Goal: Navigation & Orientation: Find specific page/section

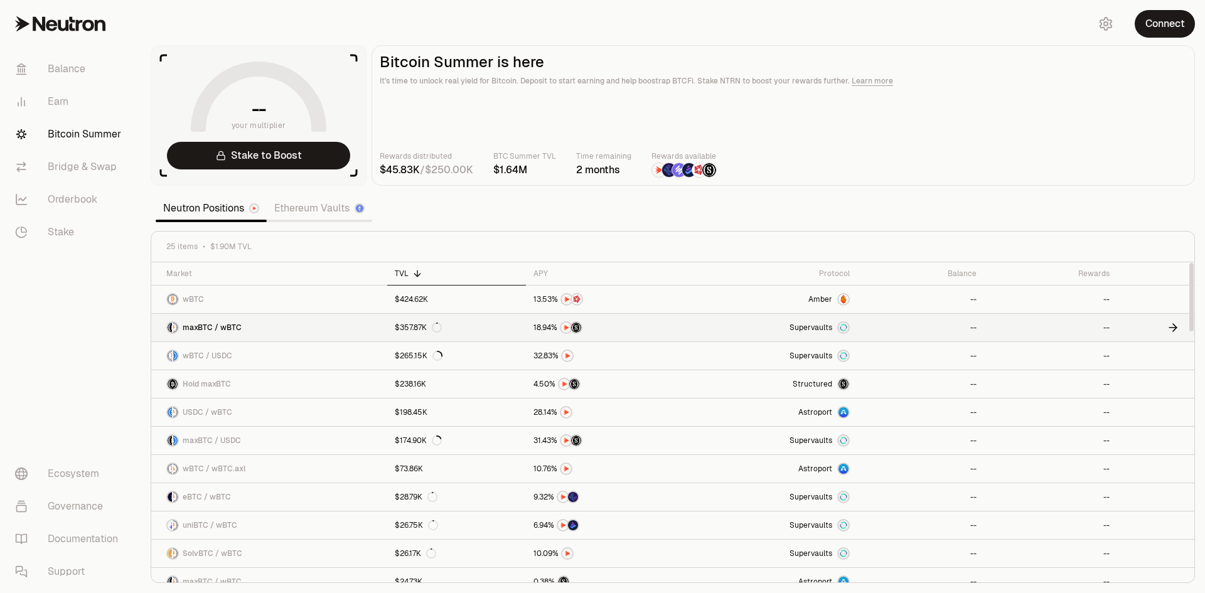
click at [318, 341] on link "maxBTC / wBTC" at bounding box center [269, 328] width 236 height 28
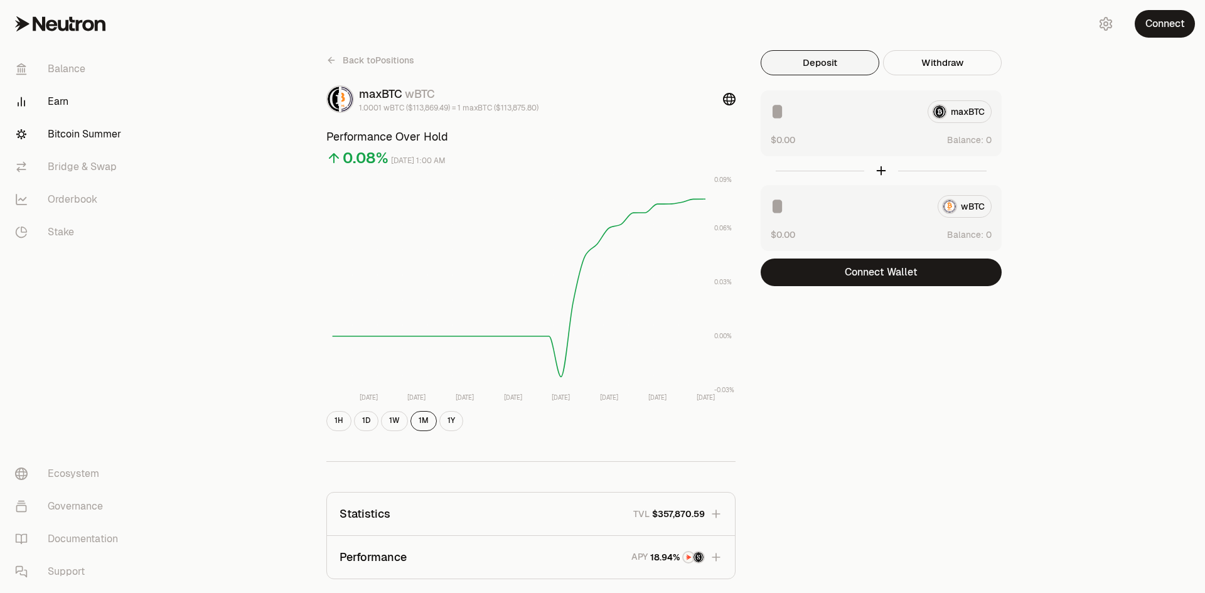
click at [100, 151] on link "Bitcoin Summer" at bounding box center [70, 134] width 131 height 33
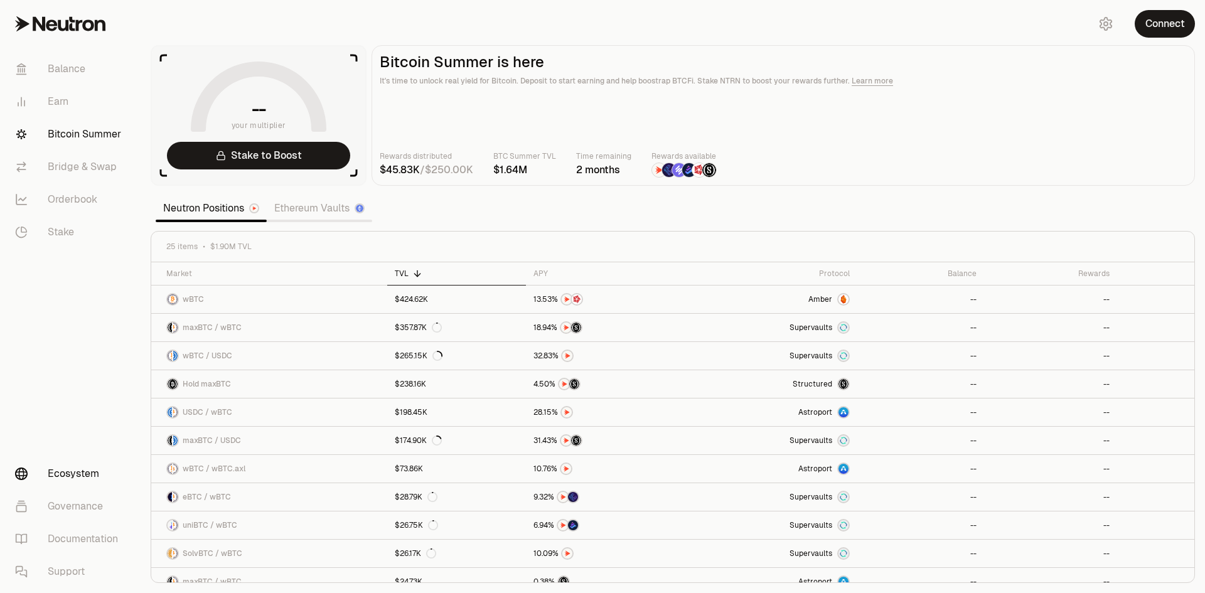
click at [109, 463] on link "Ecosystem" at bounding box center [70, 474] width 131 height 33
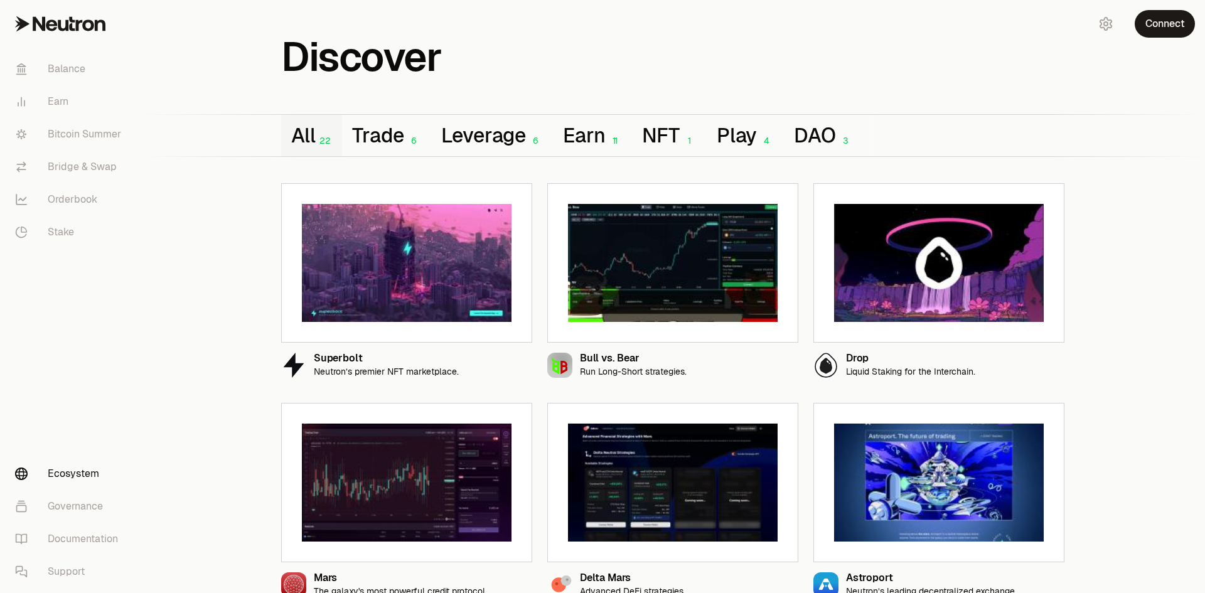
scroll to position [188, 0]
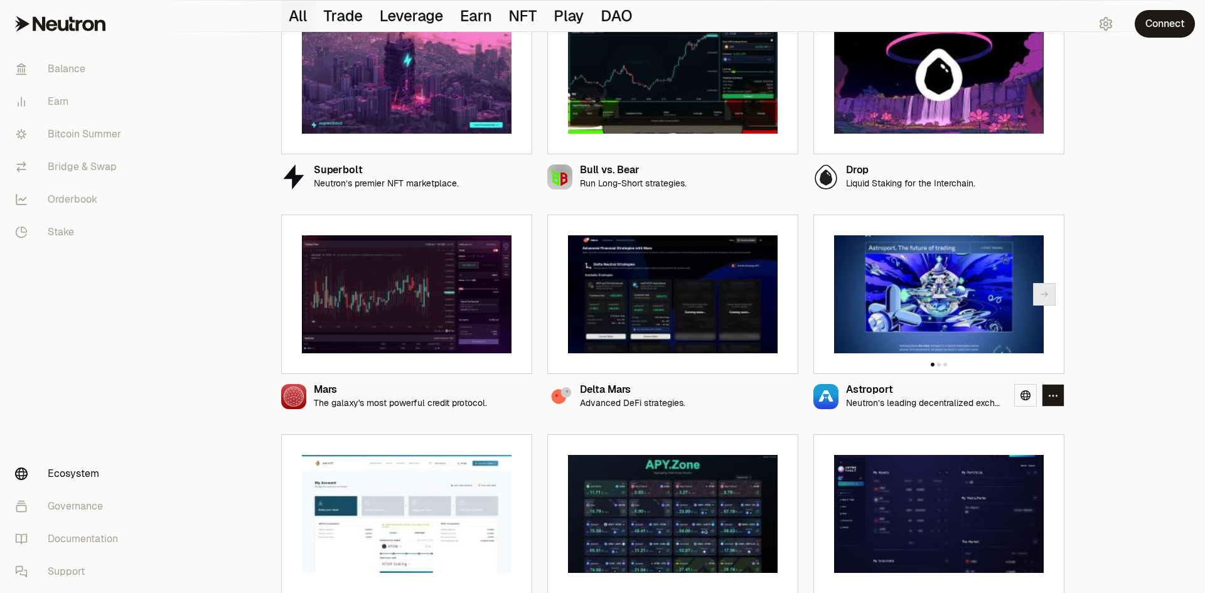
click at [962, 353] on img at bounding box center [939, 294] width 210 height 118
click at [1024, 400] on icon at bounding box center [1026, 395] width 10 height 10
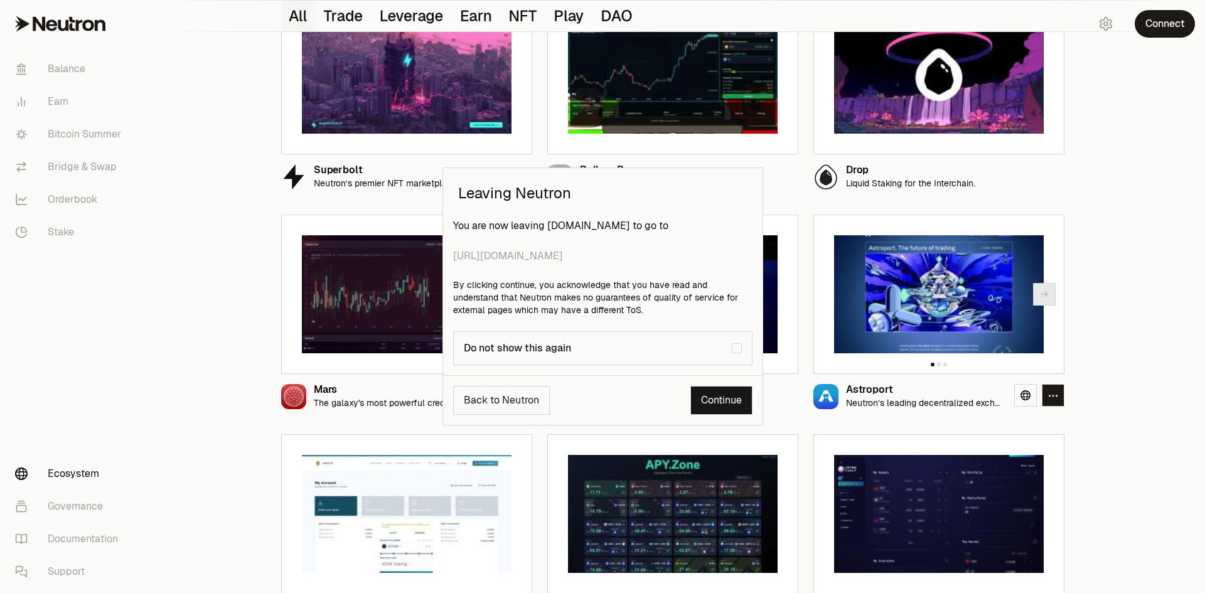
click at [1118, 358] on div "Leaving Neutron You are now leaving [DOMAIN_NAME] to go to [URL][DOMAIN_NAME] B…" at bounding box center [602, 296] width 1205 height 593
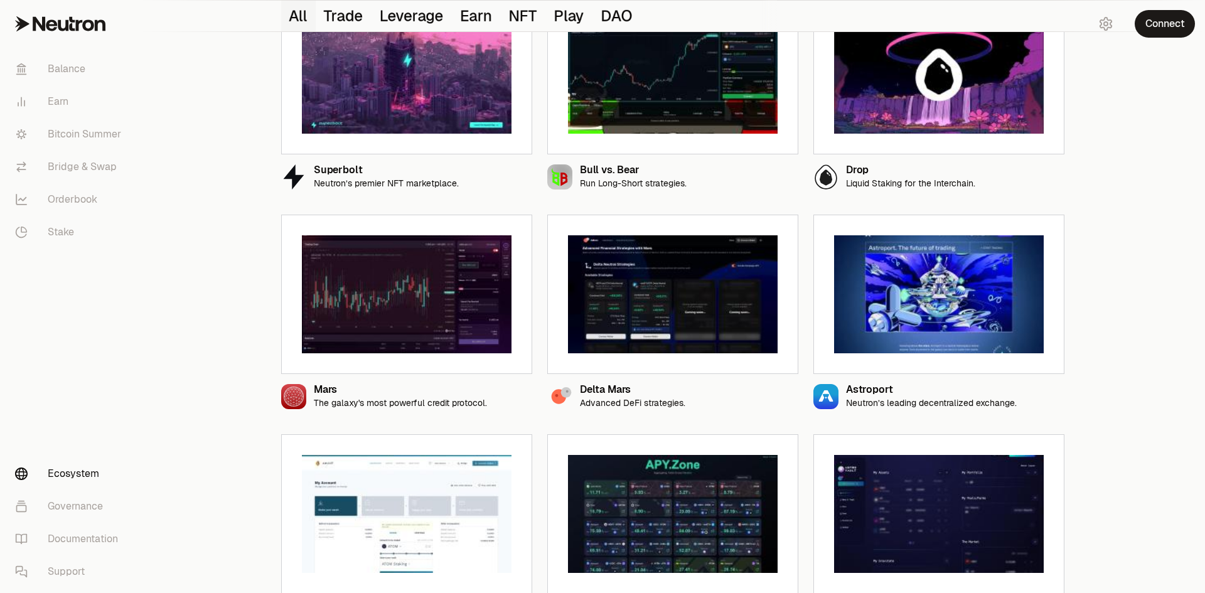
click at [936, 344] on img at bounding box center [939, 294] width 210 height 118
click at [1031, 400] on icon at bounding box center [1026, 395] width 10 height 10
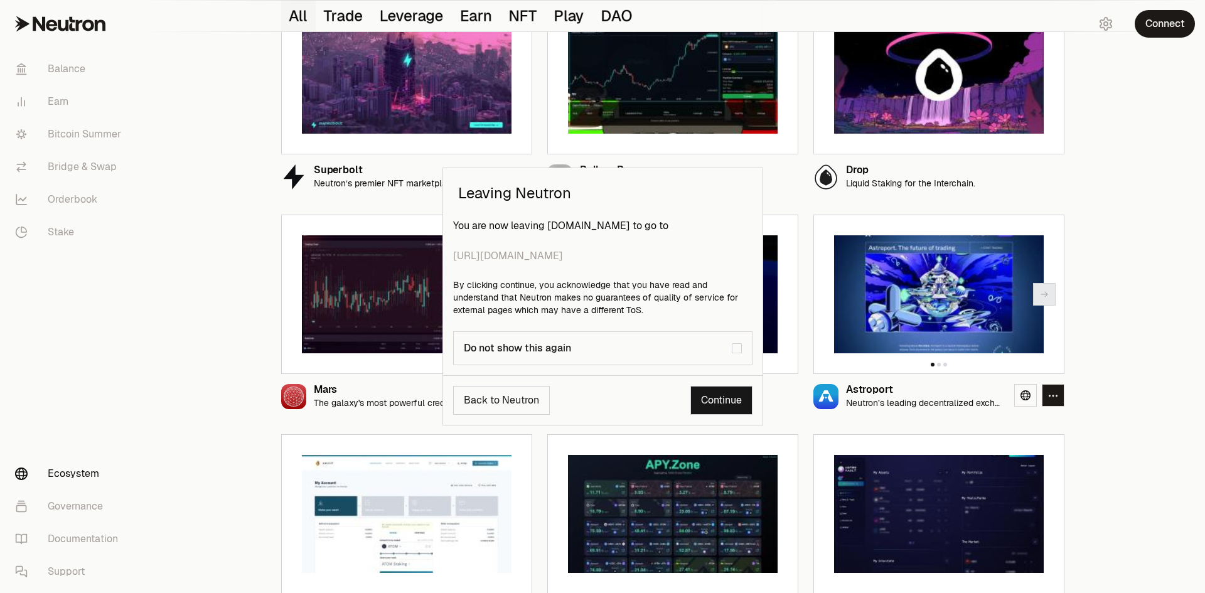
click at [724, 415] on link "Continue" at bounding box center [721, 400] width 62 height 29
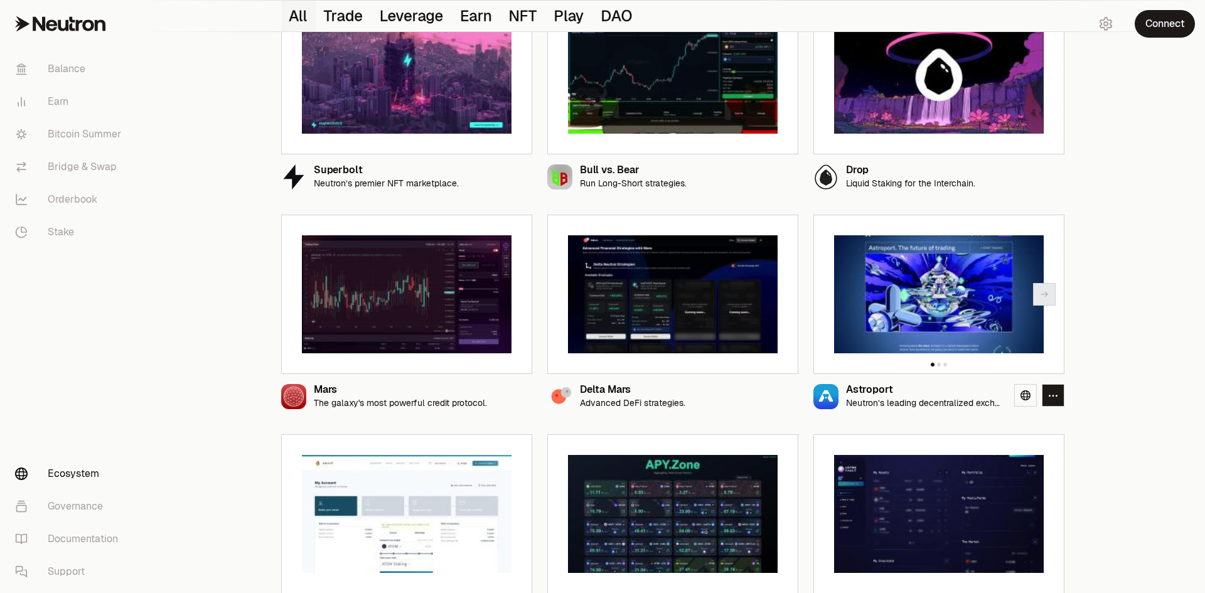
scroll to position [251, 0]
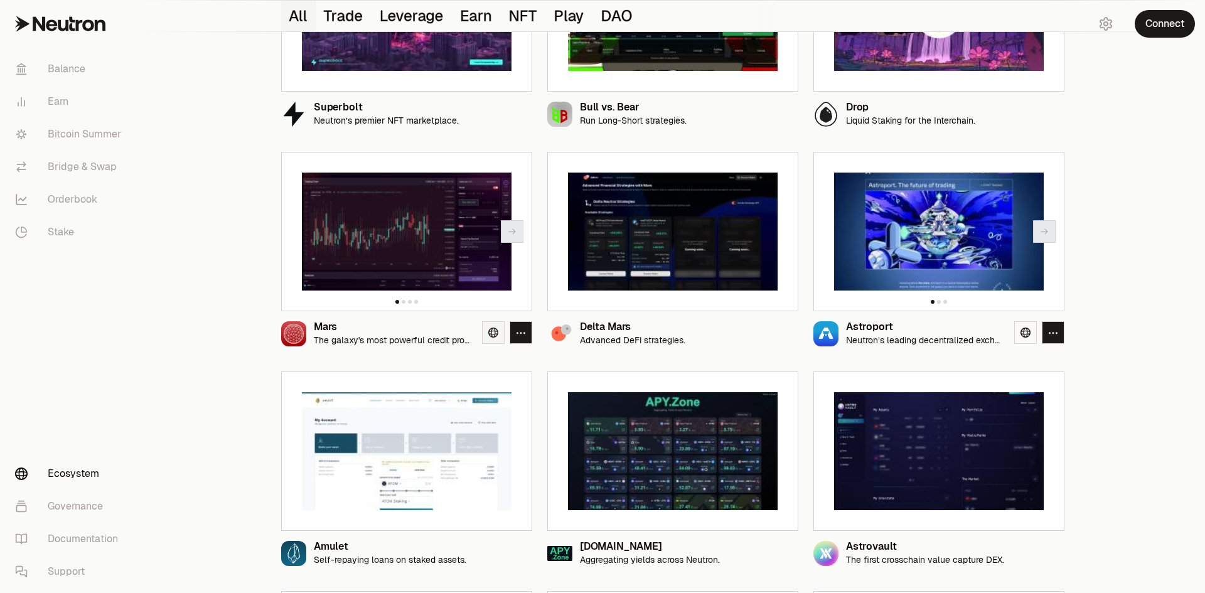
click at [493, 338] on icon at bounding box center [493, 333] width 10 height 10
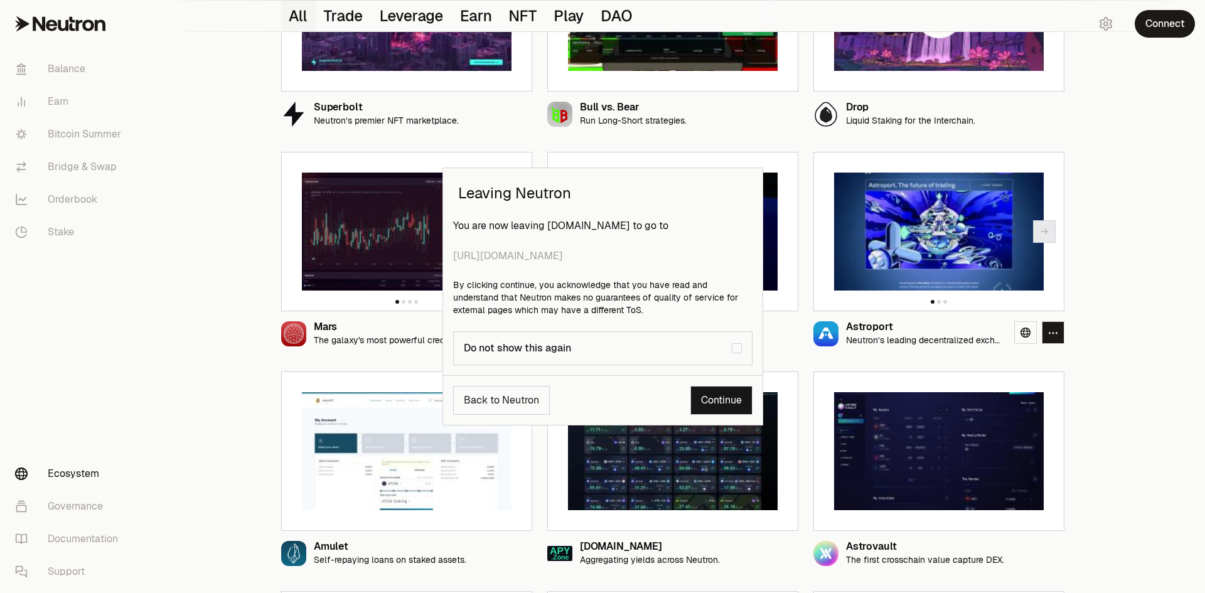
click at [690, 415] on link "Continue" at bounding box center [721, 400] width 62 height 29
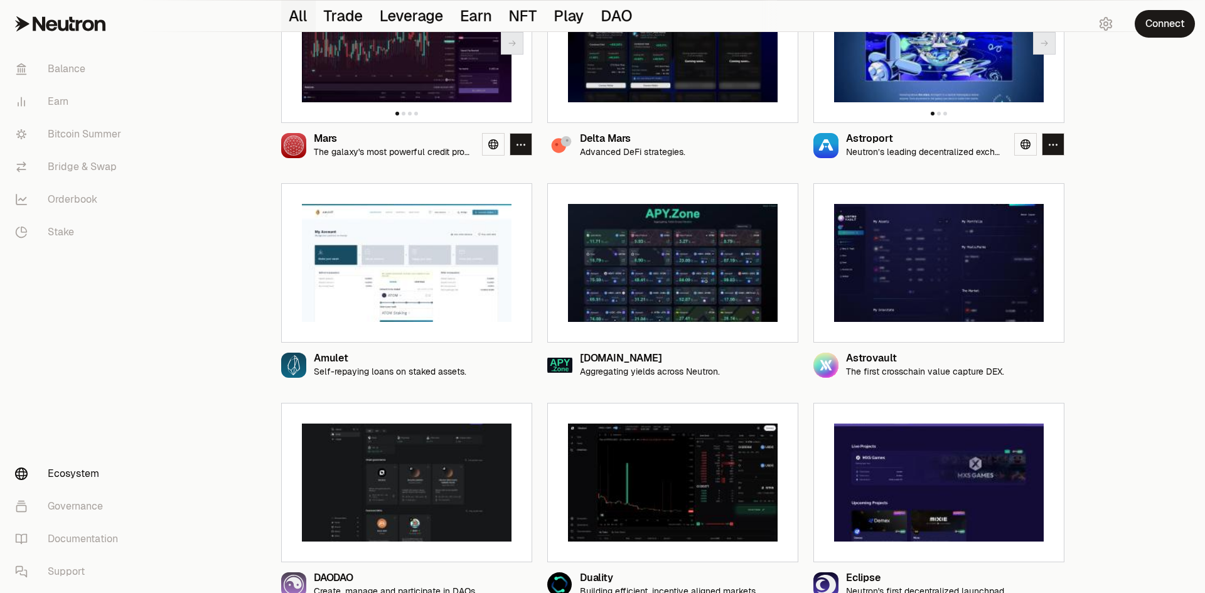
scroll to position [502, 0]
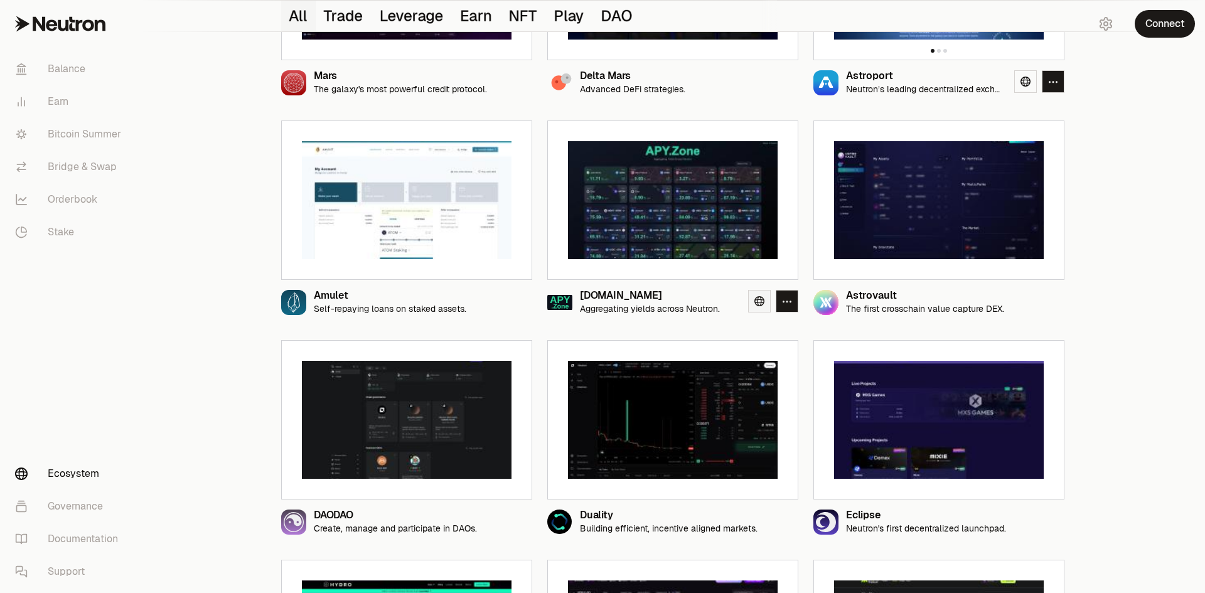
click at [762, 306] on icon at bounding box center [759, 301] width 10 height 10
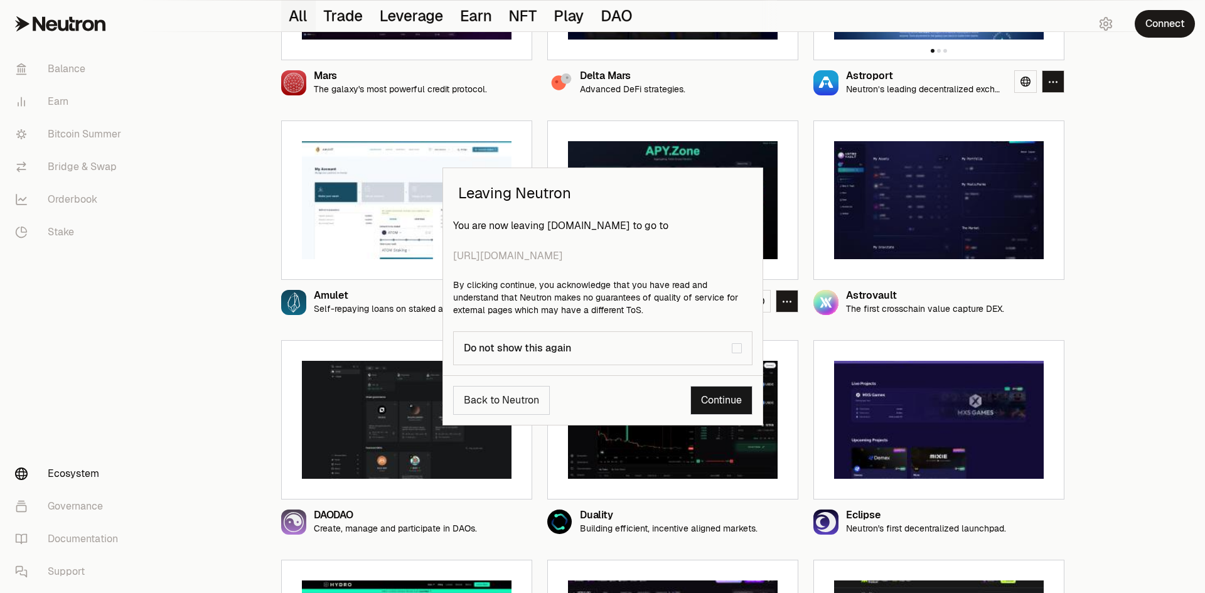
click at [702, 415] on link "Continue" at bounding box center [721, 400] width 62 height 29
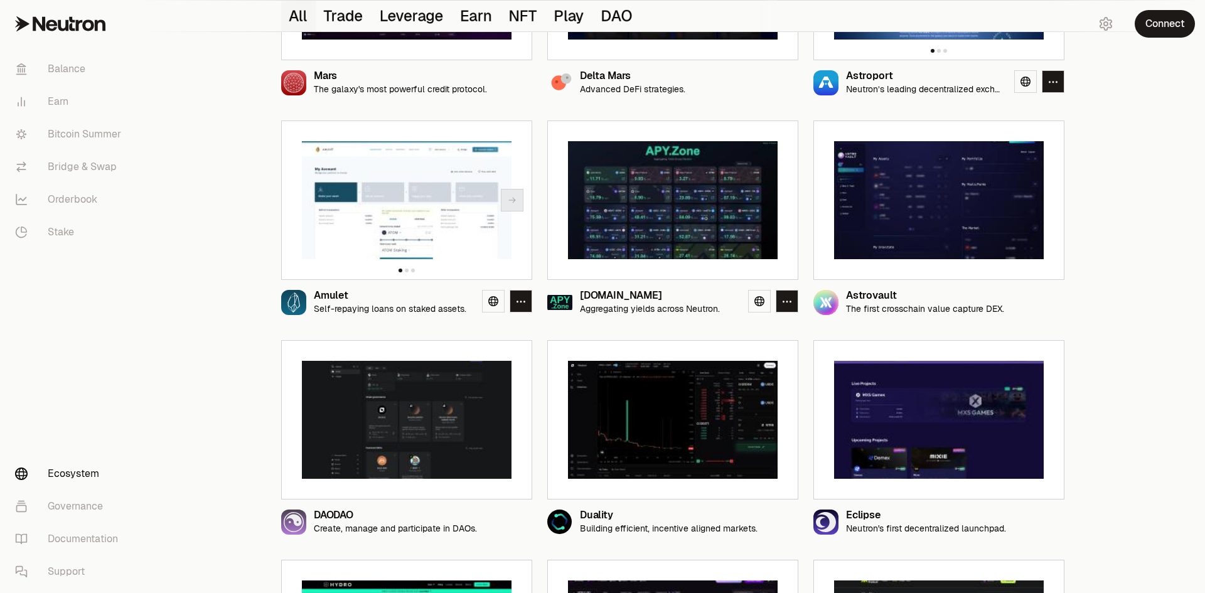
scroll to position [565, 0]
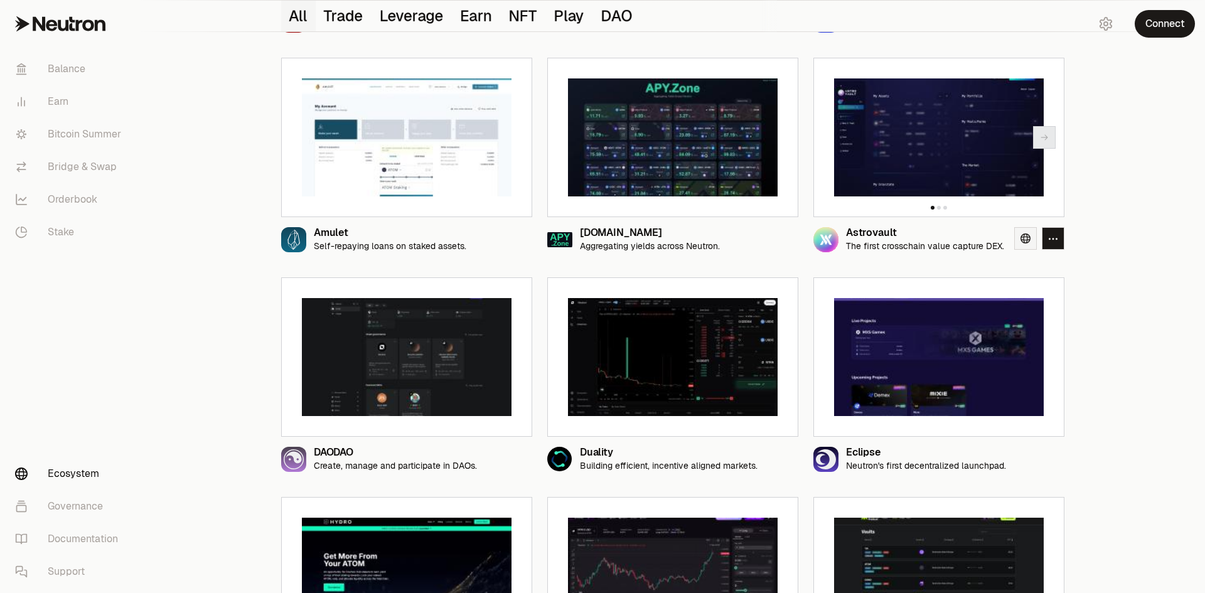
click at [1028, 250] on link at bounding box center [1025, 238] width 23 height 23
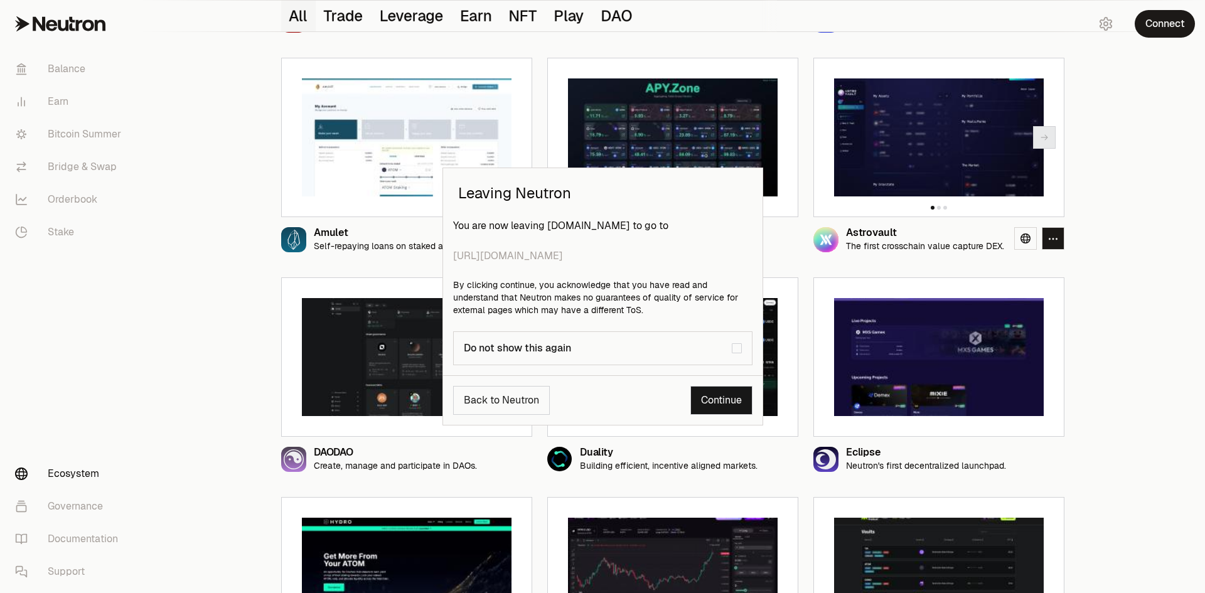
click at [702, 415] on link "Continue" at bounding box center [721, 400] width 62 height 29
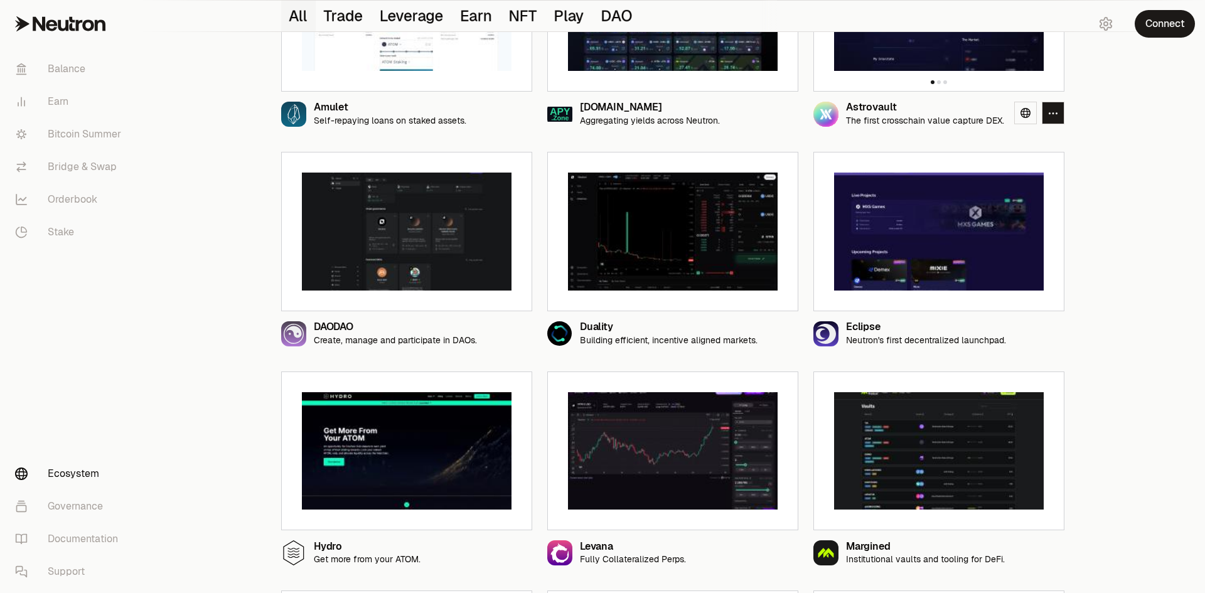
scroll to position [753, 0]
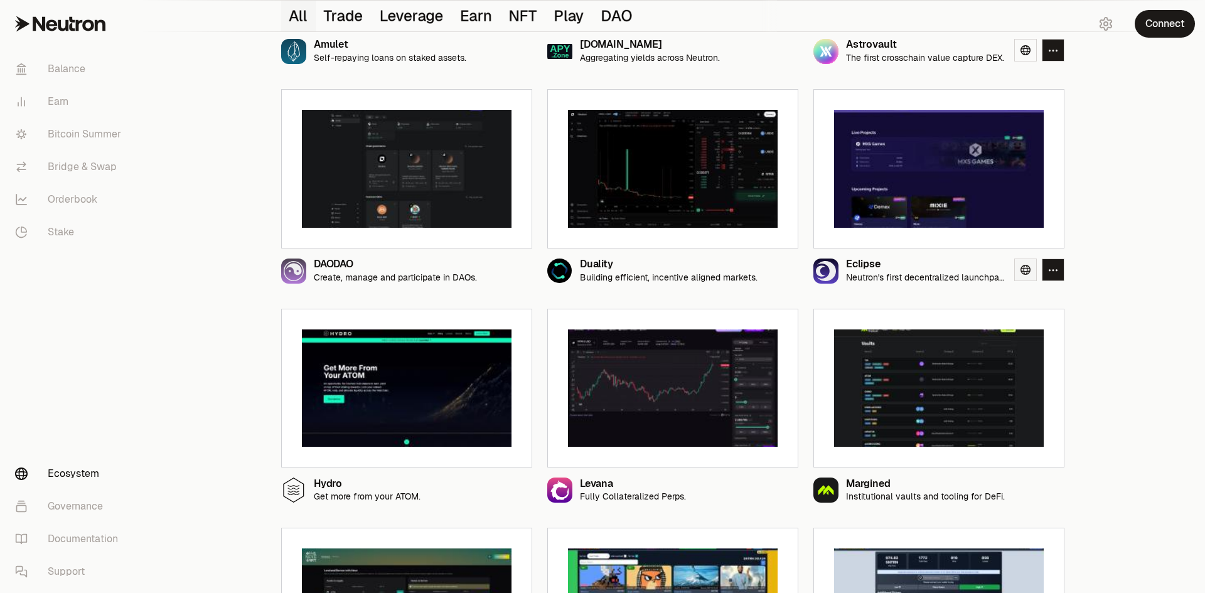
click at [1026, 275] on icon at bounding box center [1026, 270] width 10 height 10
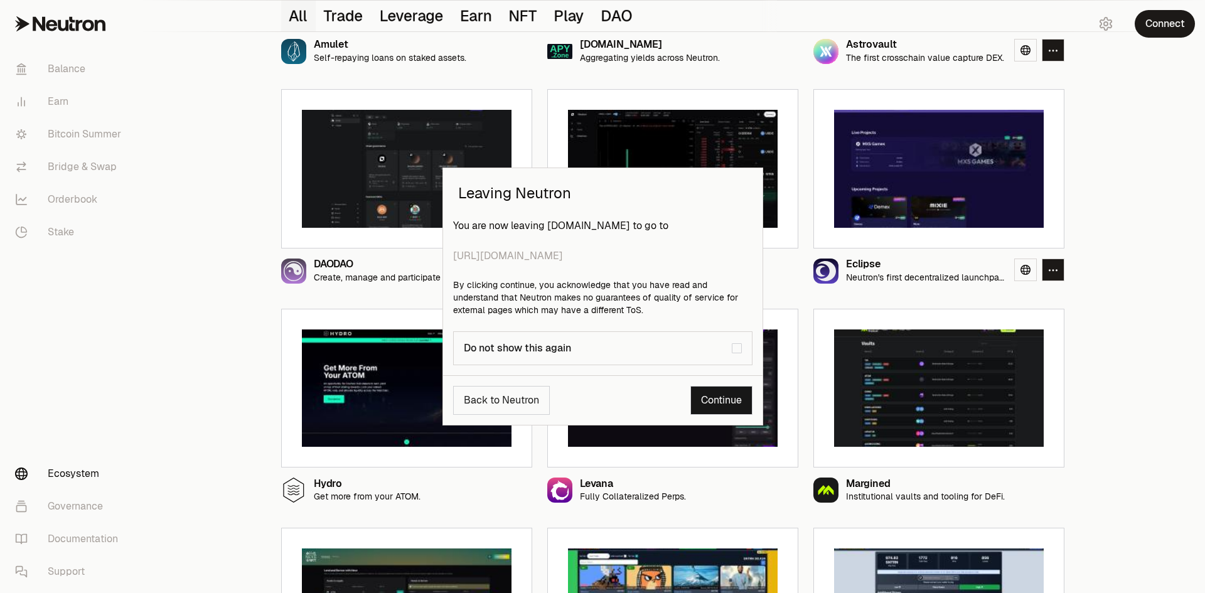
click at [696, 415] on link "Continue" at bounding box center [721, 400] width 62 height 29
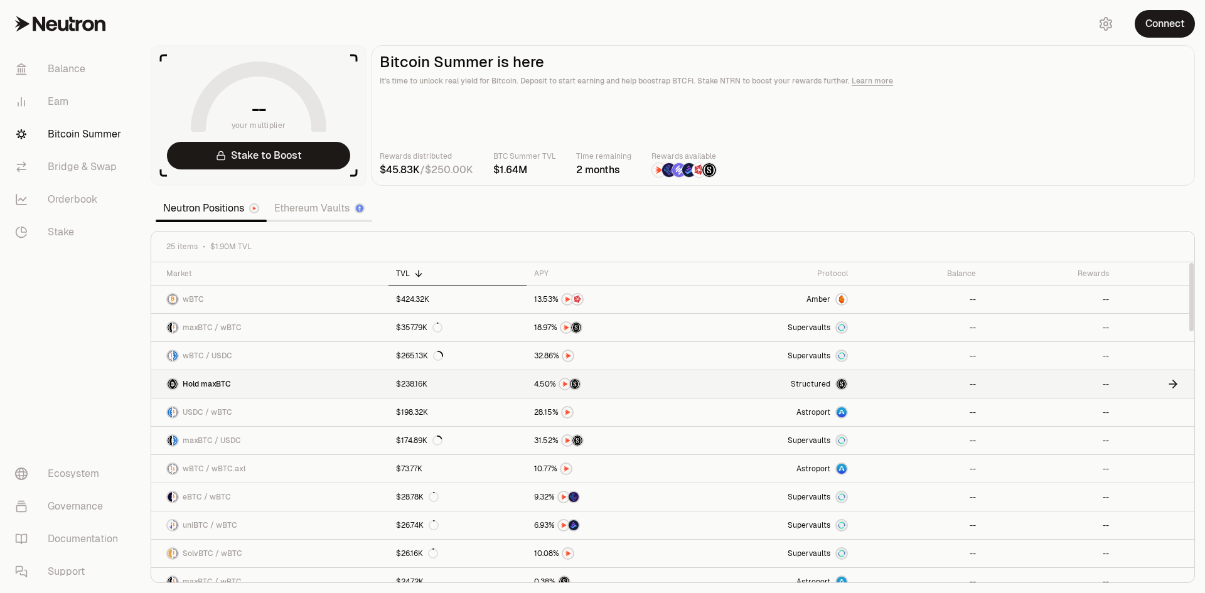
scroll to position [63, 0]
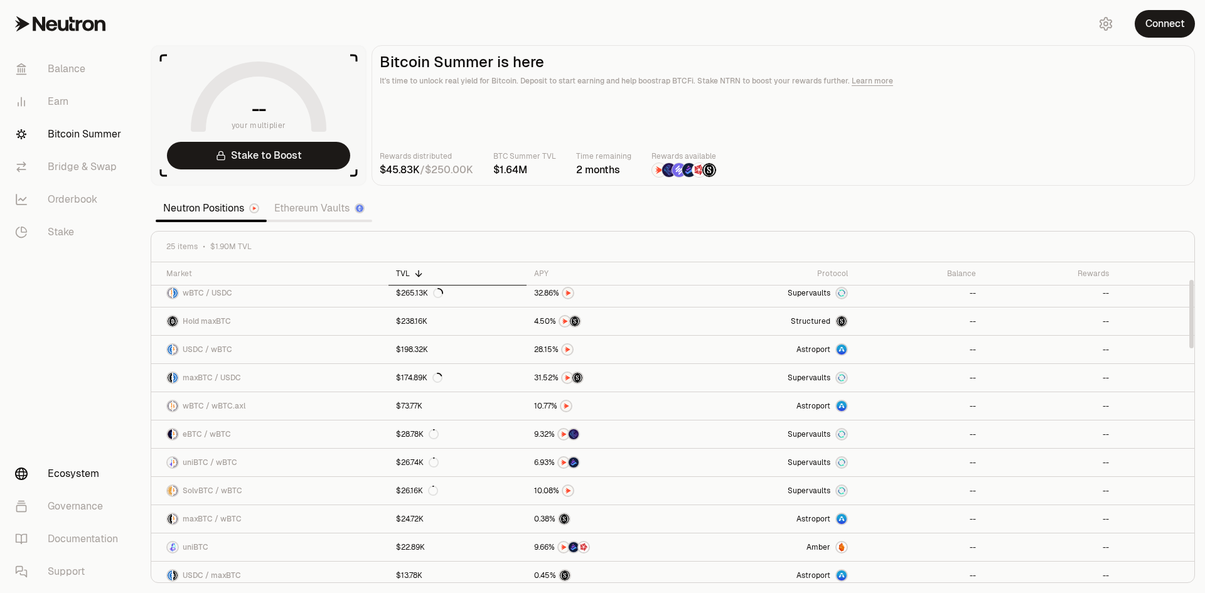
click at [87, 458] on link "Ecosystem" at bounding box center [70, 474] width 131 height 33
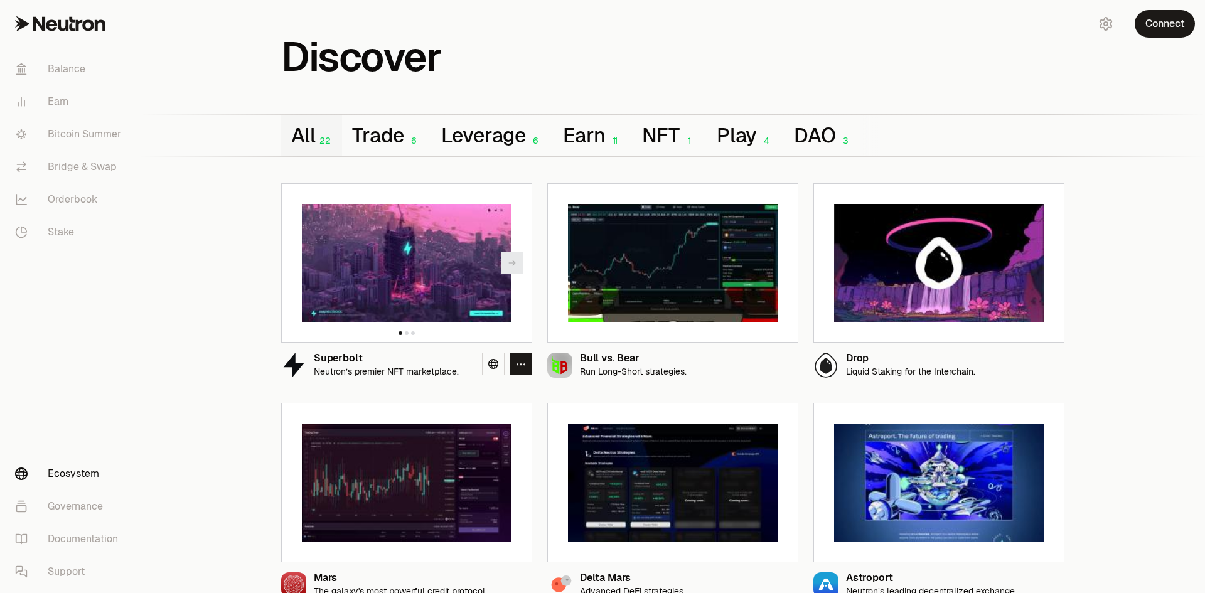
click at [395, 304] on img at bounding box center [407, 263] width 210 height 118
click at [497, 369] on icon at bounding box center [493, 364] width 10 height 10
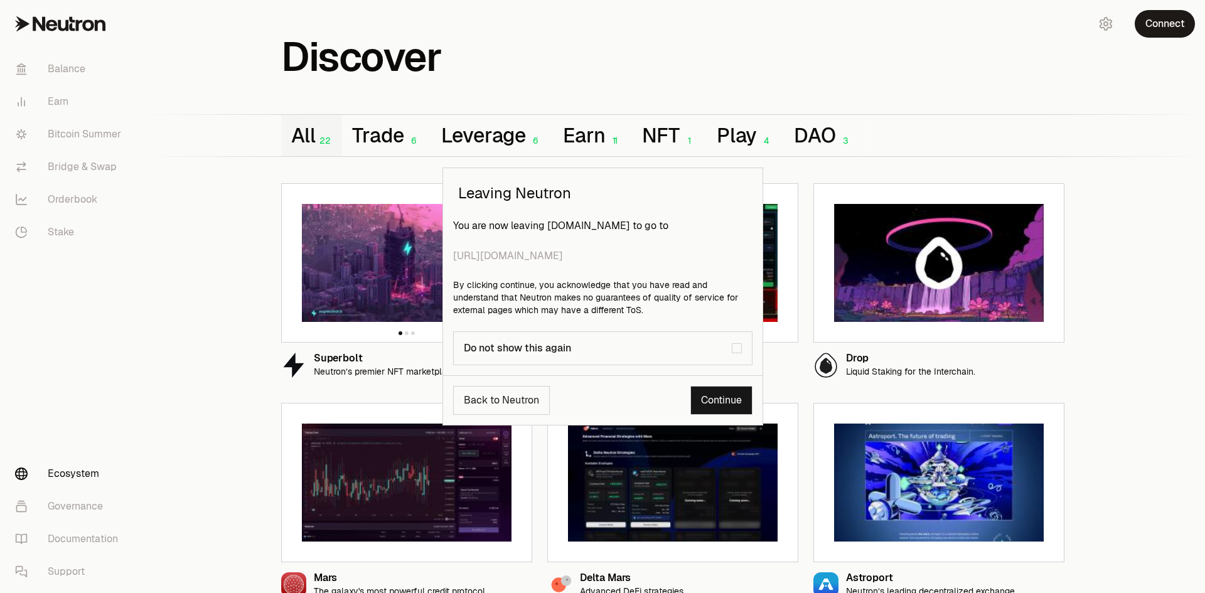
click at [702, 415] on link "Continue" at bounding box center [721, 400] width 62 height 29
